Goal: Book appointment/travel/reservation

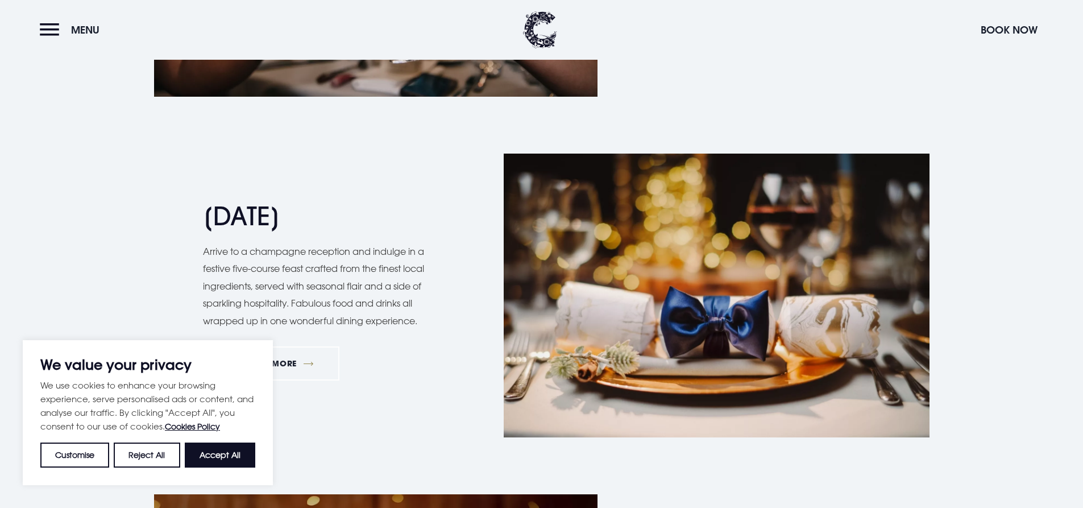
scroll to position [1422, 0]
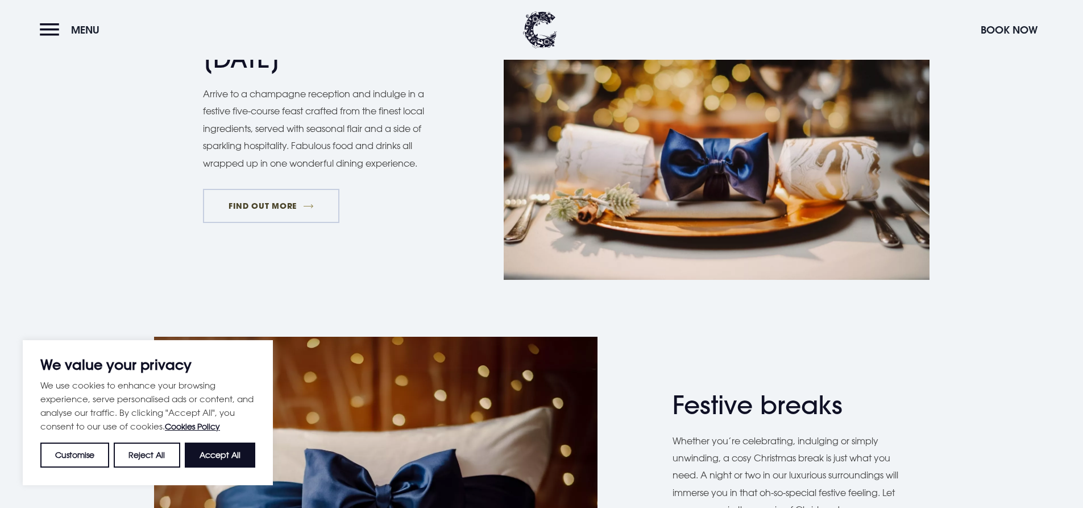
click at [276, 201] on link "FIND OUT MORE" at bounding box center [271, 206] width 137 height 34
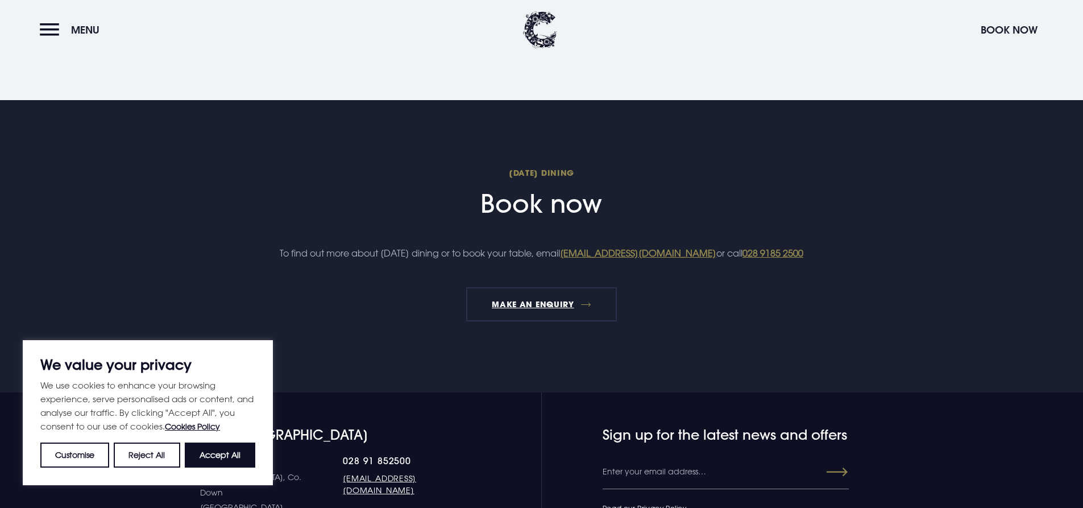
scroll to position [1478, 0]
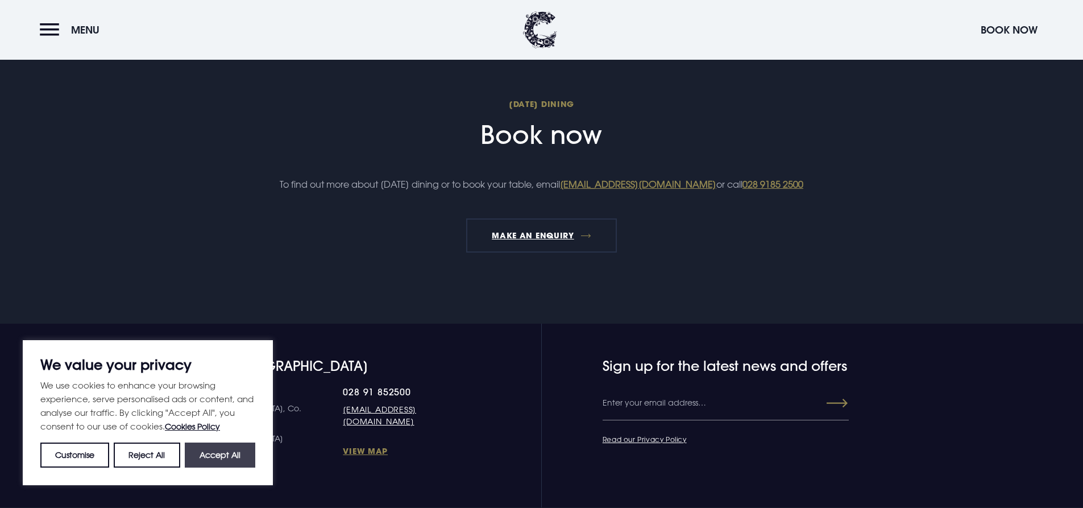
click at [220, 458] on button "Accept All" at bounding box center [220, 454] width 71 height 25
checkbox input "true"
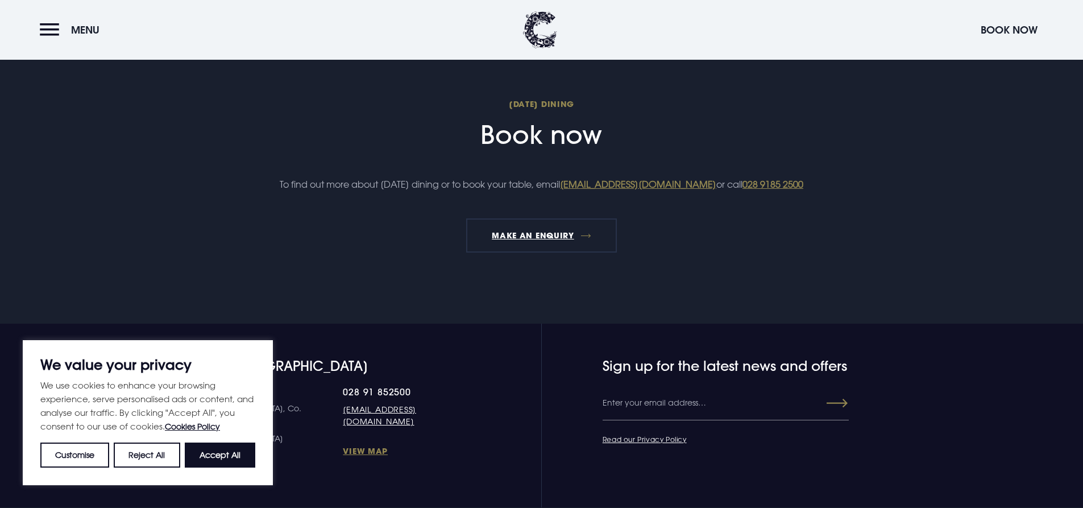
checkbox input "true"
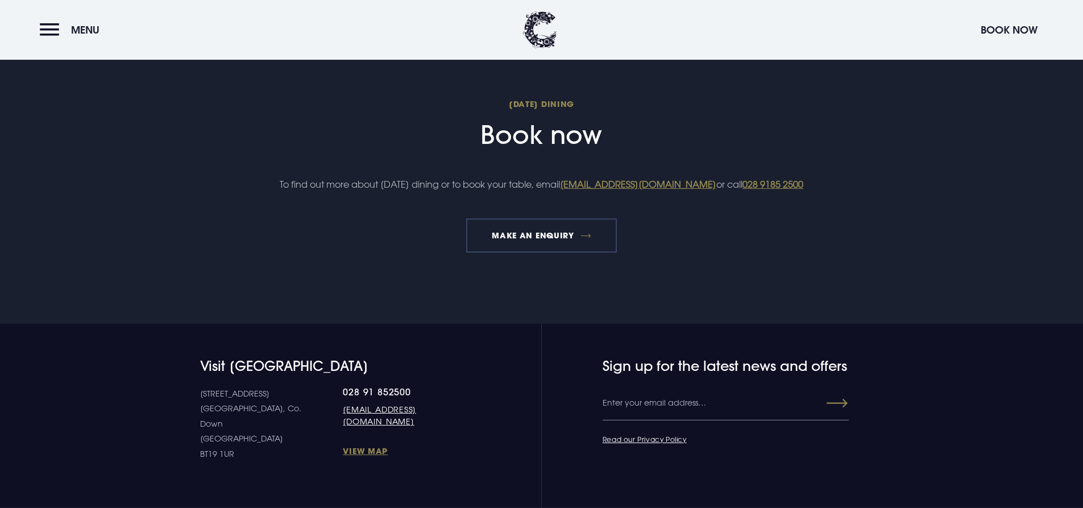
click at [560, 252] on link "MAKE AN ENQUIRY" at bounding box center [541, 235] width 151 height 34
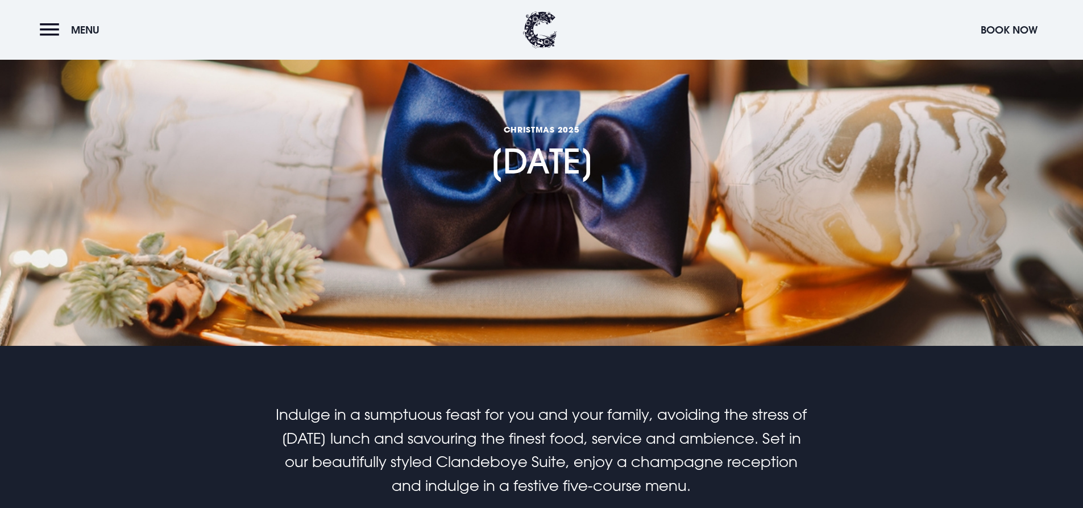
scroll to position [4, 0]
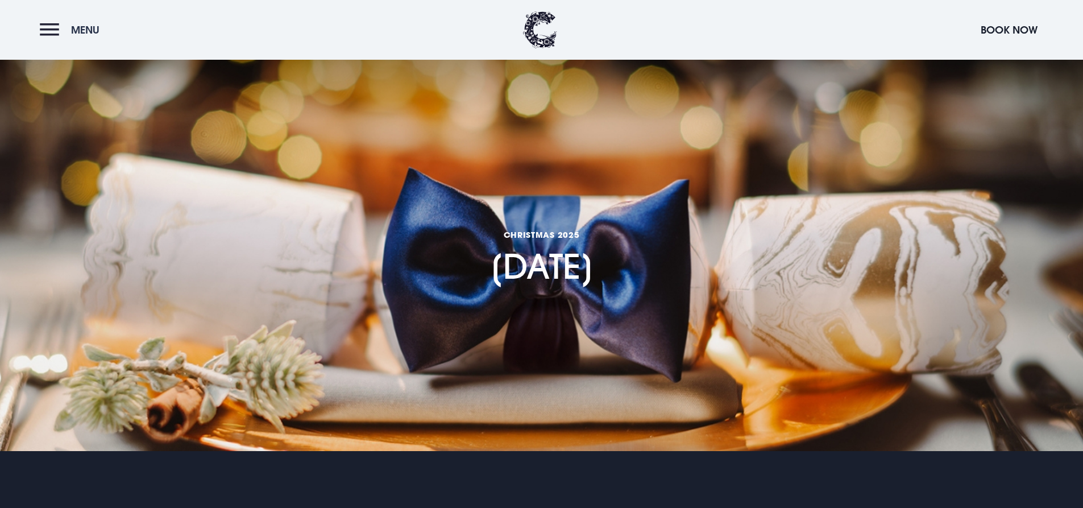
click at [46, 31] on button "Menu" at bounding box center [72, 30] width 65 height 24
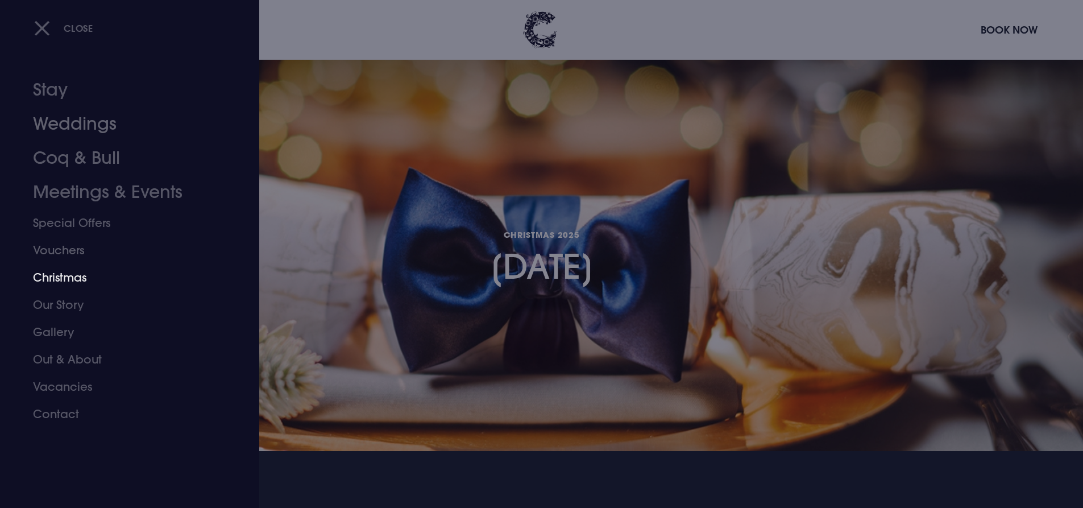
click at [92, 273] on link "Christmas" at bounding box center [123, 277] width 180 height 27
